Goal: Task Accomplishment & Management: Manage account settings

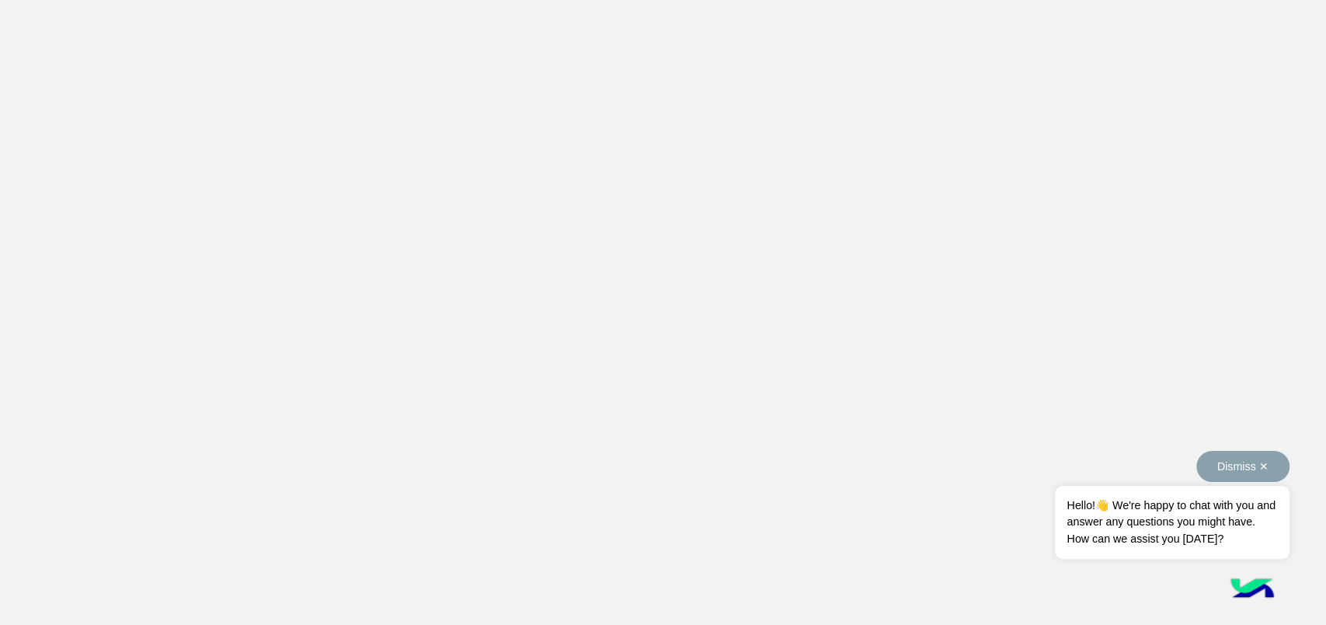
click at [1274, 471] on button "Dismiss ✕" at bounding box center [1243, 466] width 93 height 31
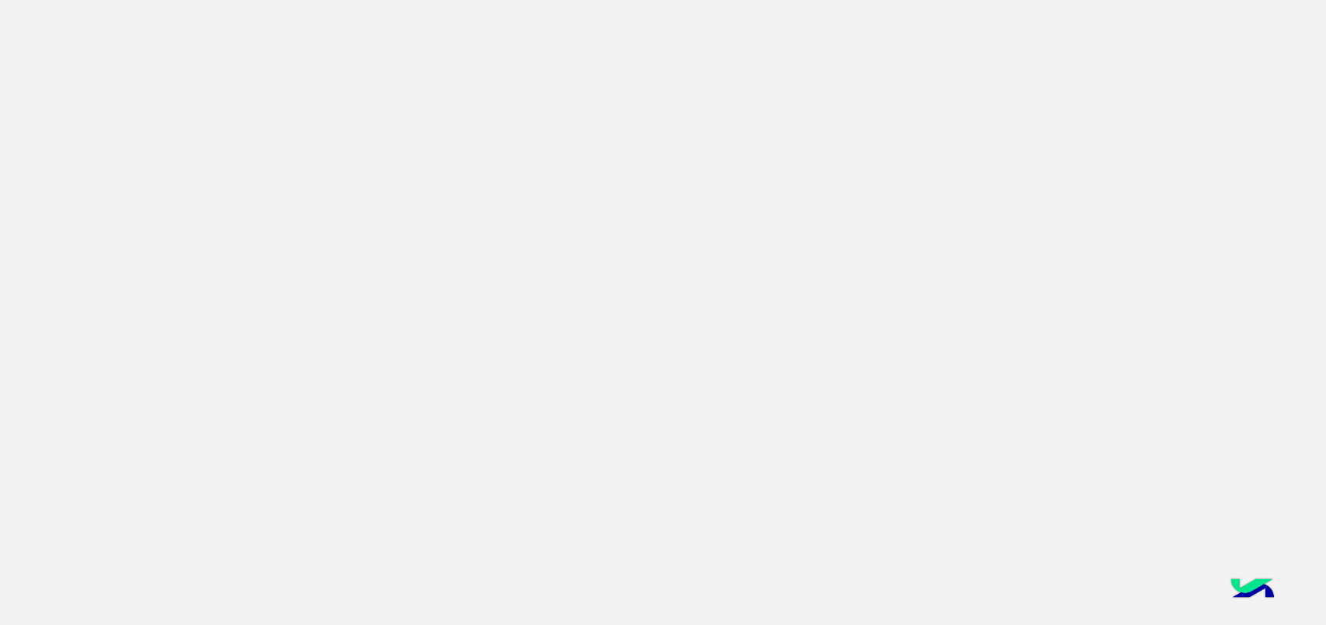
click at [872, 300] on app-root at bounding box center [663, 312] width 1326 height 625
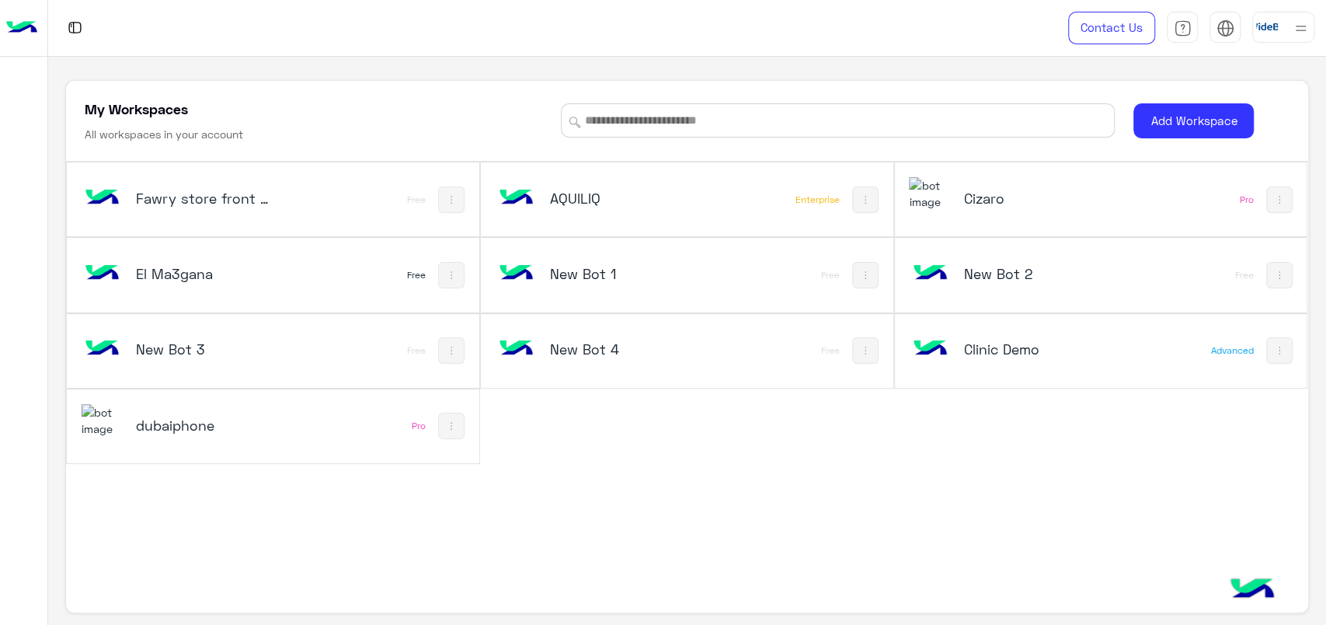
click at [371, 266] on div "El Ma3gana Free" at bounding box center [273, 275] width 413 height 74
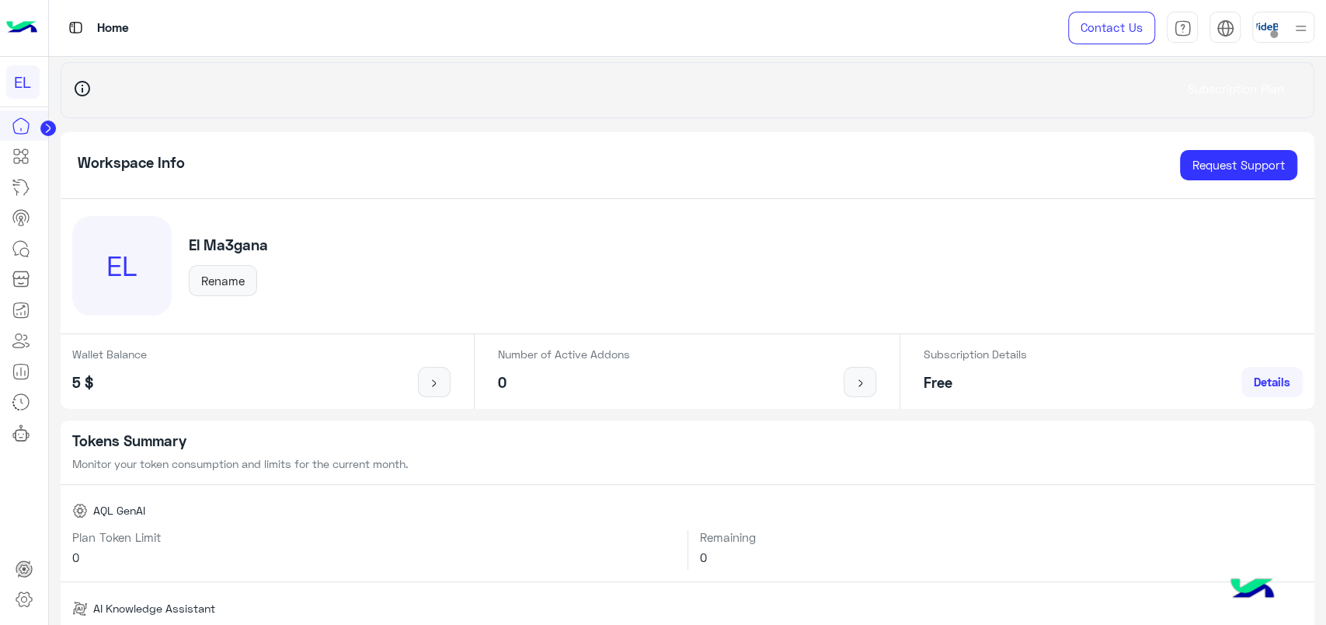
scroll to position [1194, 0]
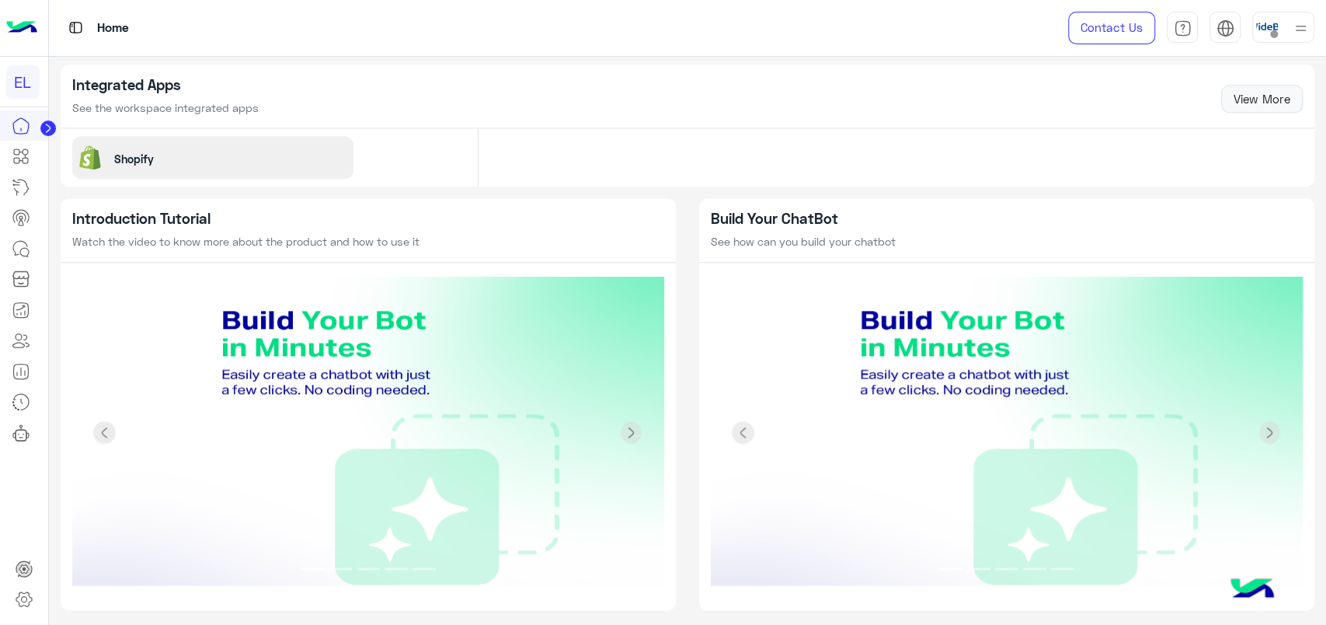
click at [91, 157] on img at bounding box center [90, 157] width 25 height 25
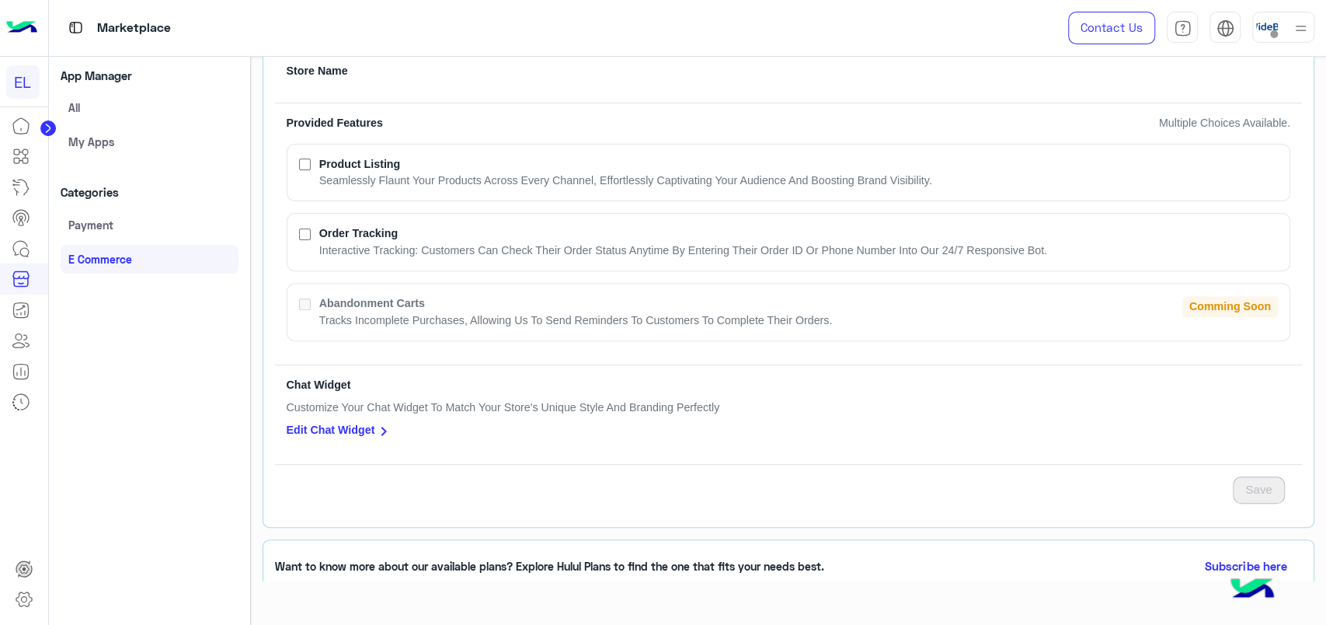
scroll to position [397, 0]
